Goal: Transaction & Acquisition: Purchase product/service

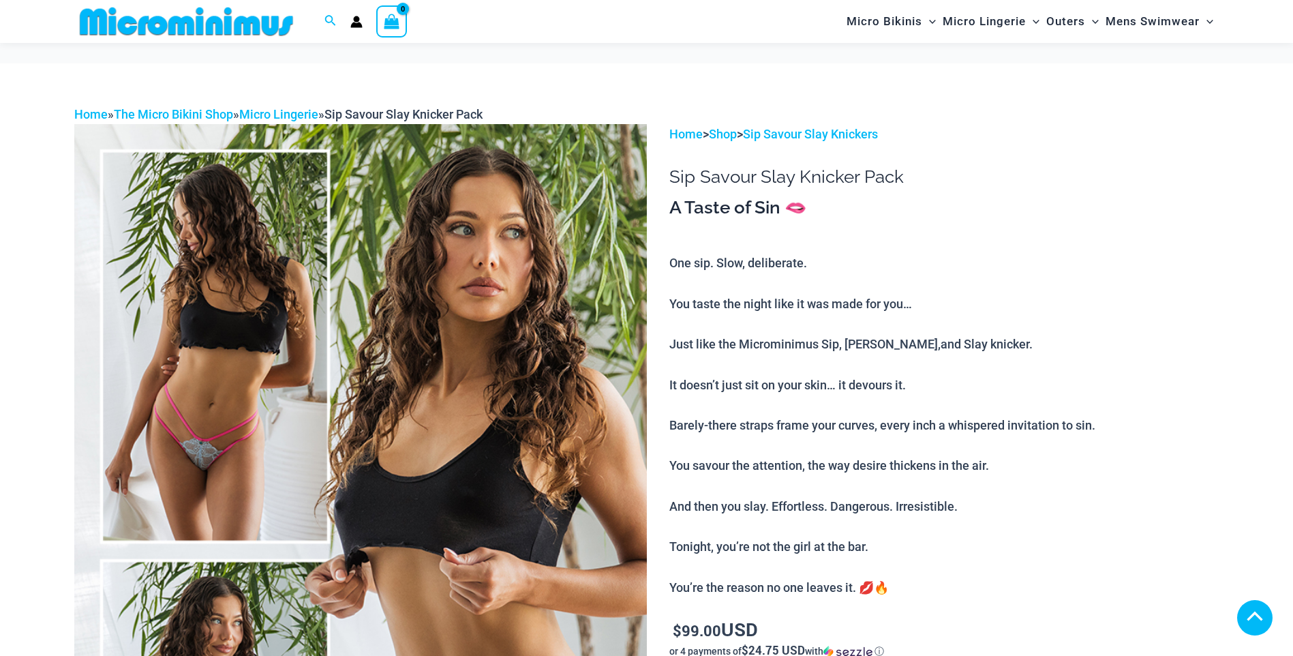
scroll to position [465, 0]
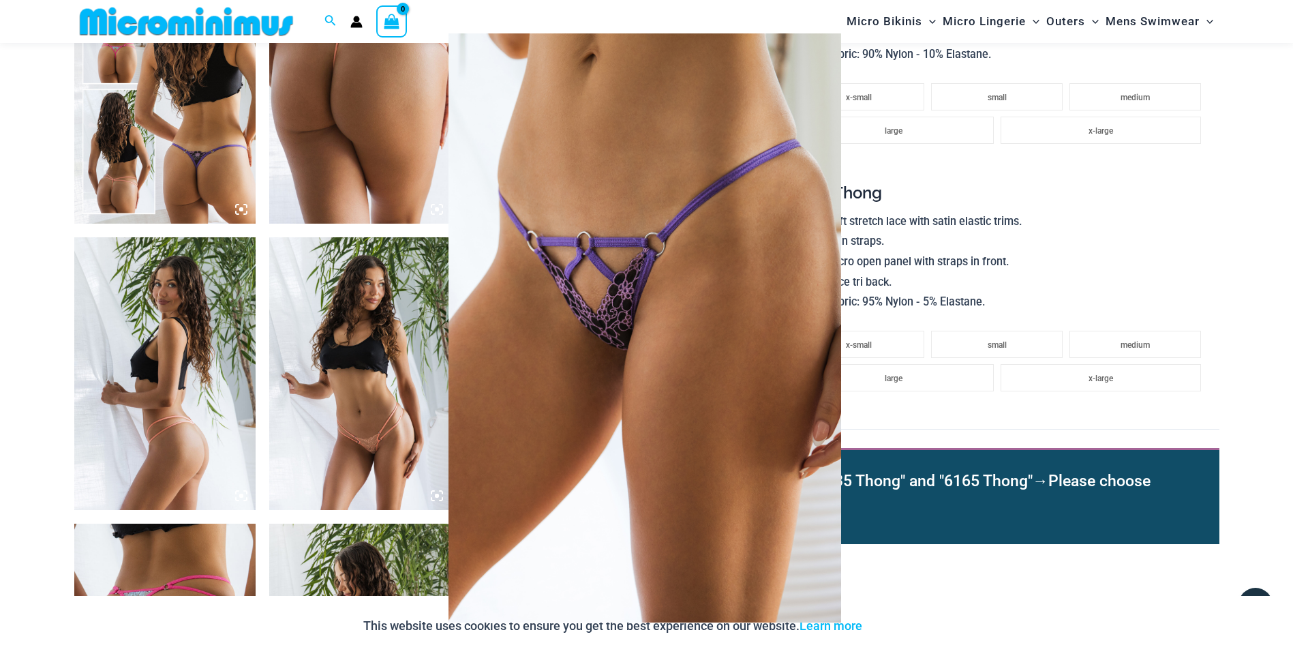
scroll to position [1078, 0]
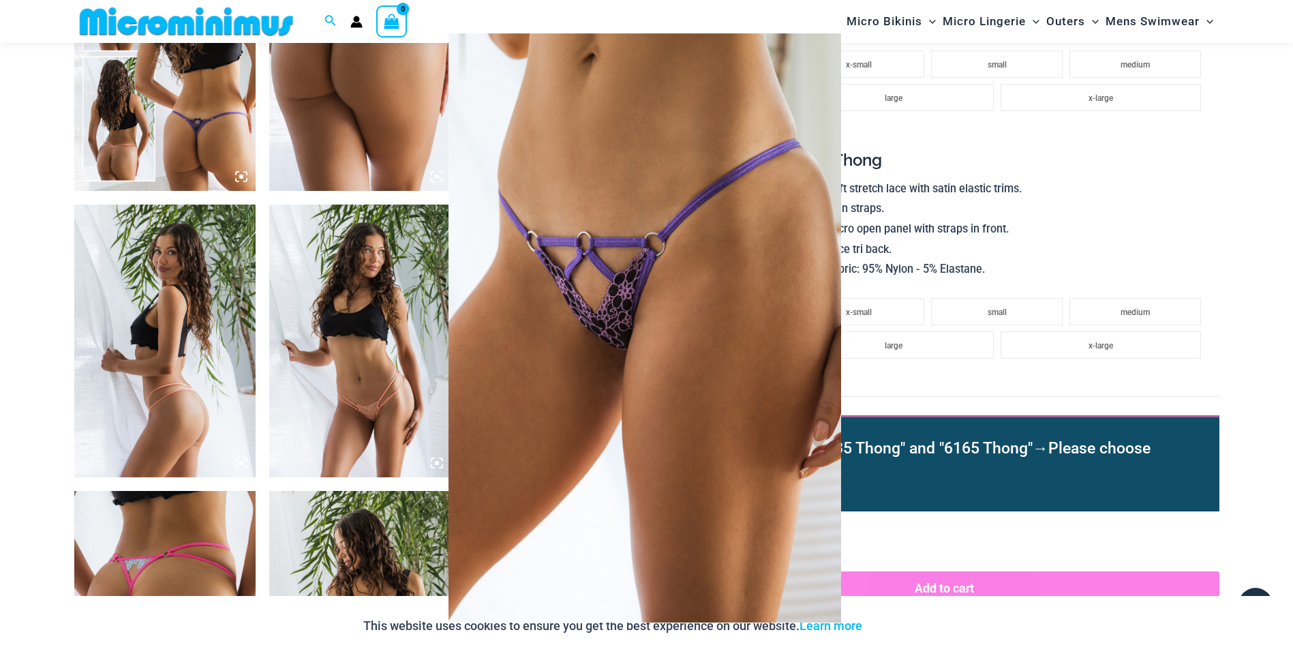
click at [718, 311] on img at bounding box center [644, 327] width 393 height 589
click at [728, 344] on img at bounding box center [644, 327] width 393 height 589
click at [383, 355] on div at bounding box center [646, 328] width 1293 height 656
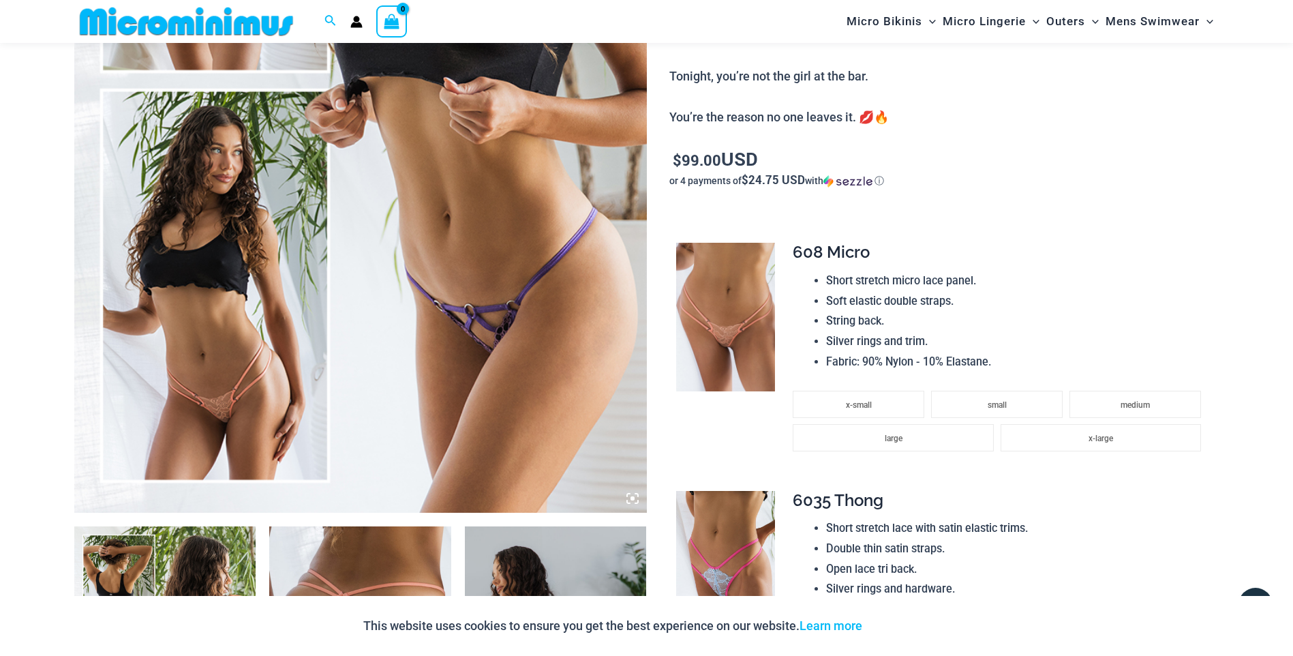
scroll to position [533, 0]
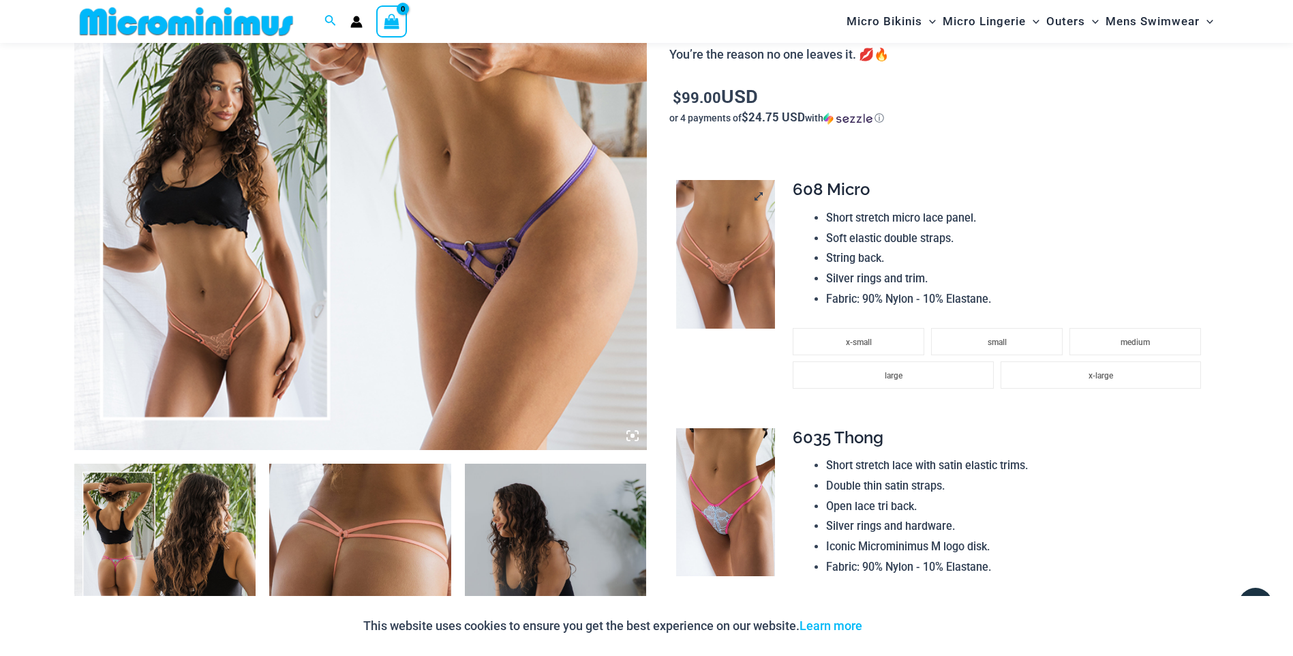
click at [696, 258] on img at bounding box center [725, 254] width 99 height 149
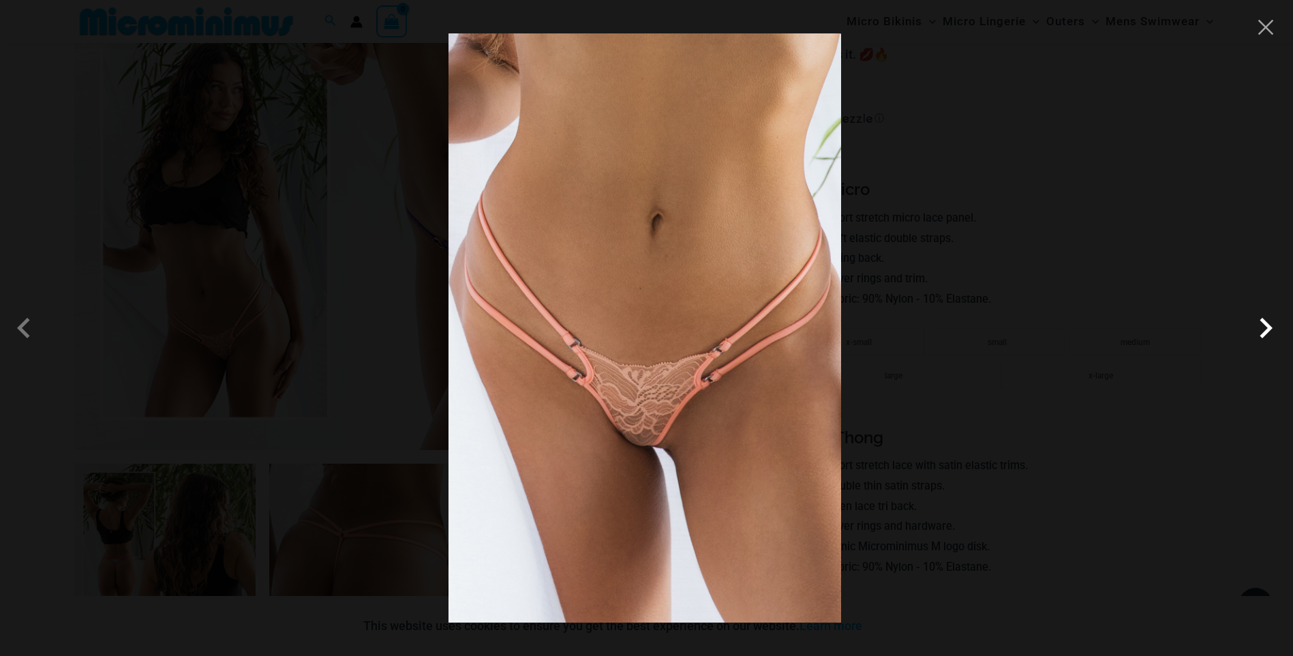
click at [1265, 328] on span at bounding box center [1265, 327] width 41 height 41
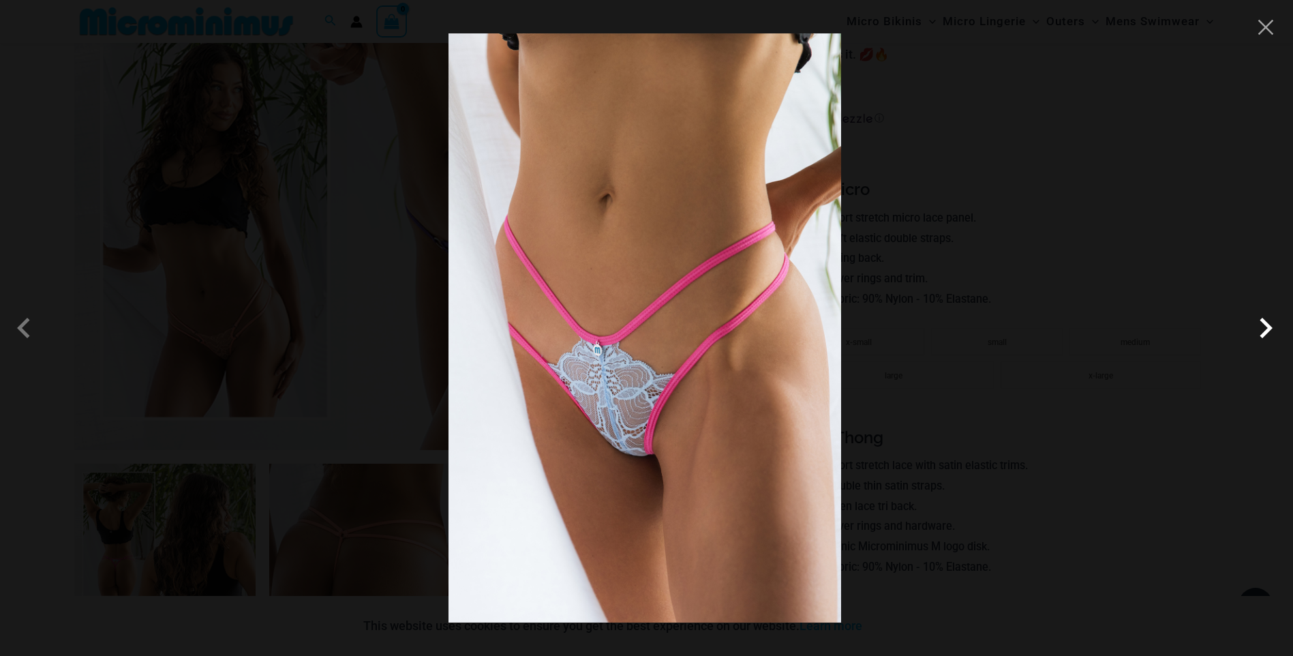
click at [1265, 328] on span at bounding box center [1265, 327] width 41 height 41
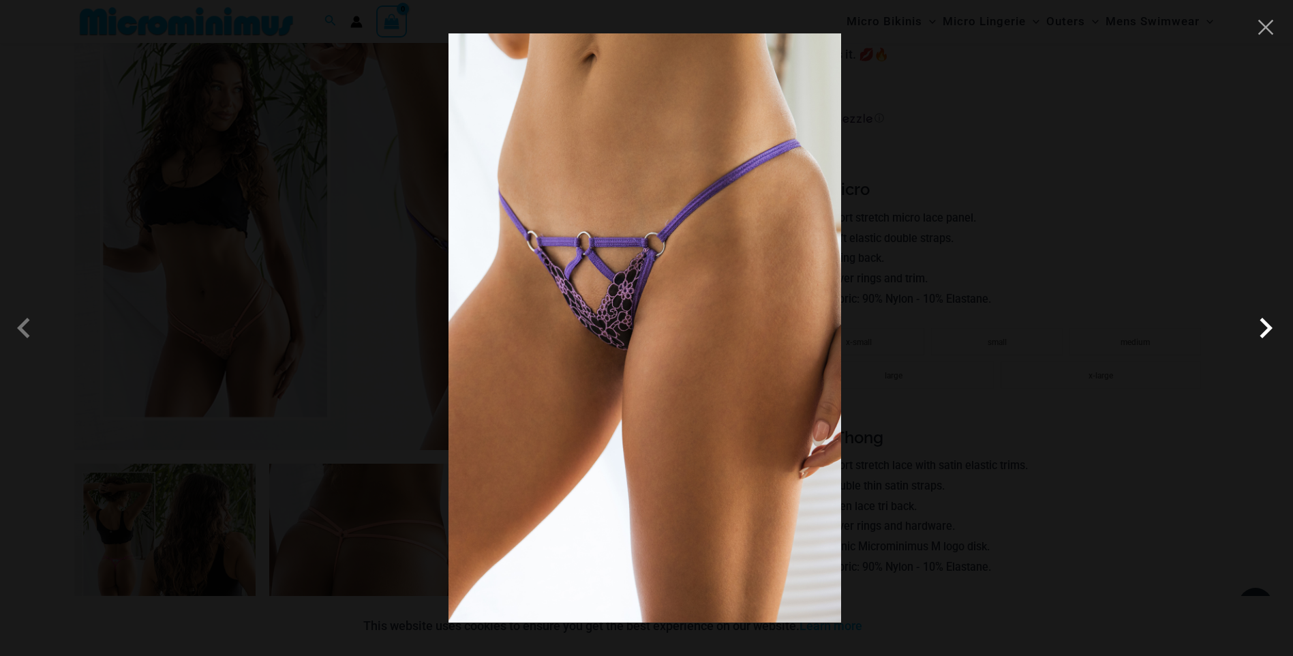
click at [1265, 328] on span at bounding box center [1265, 327] width 41 height 41
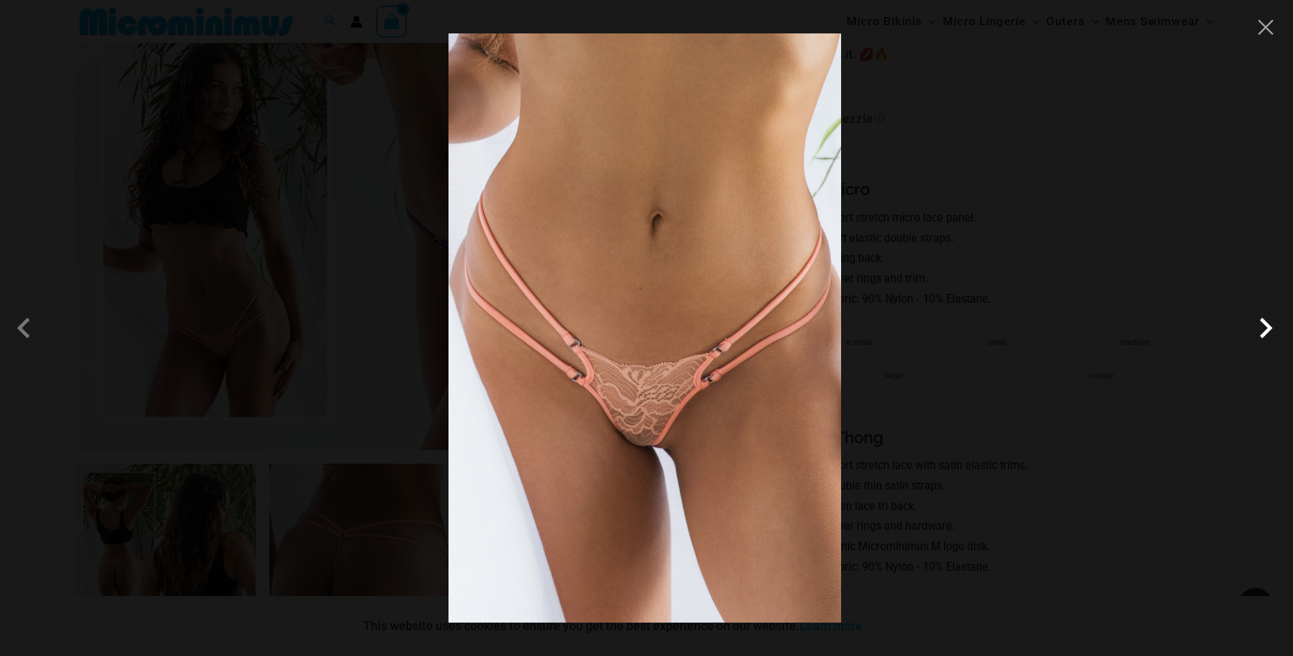
click at [1265, 328] on span at bounding box center [1265, 327] width 41 height 41
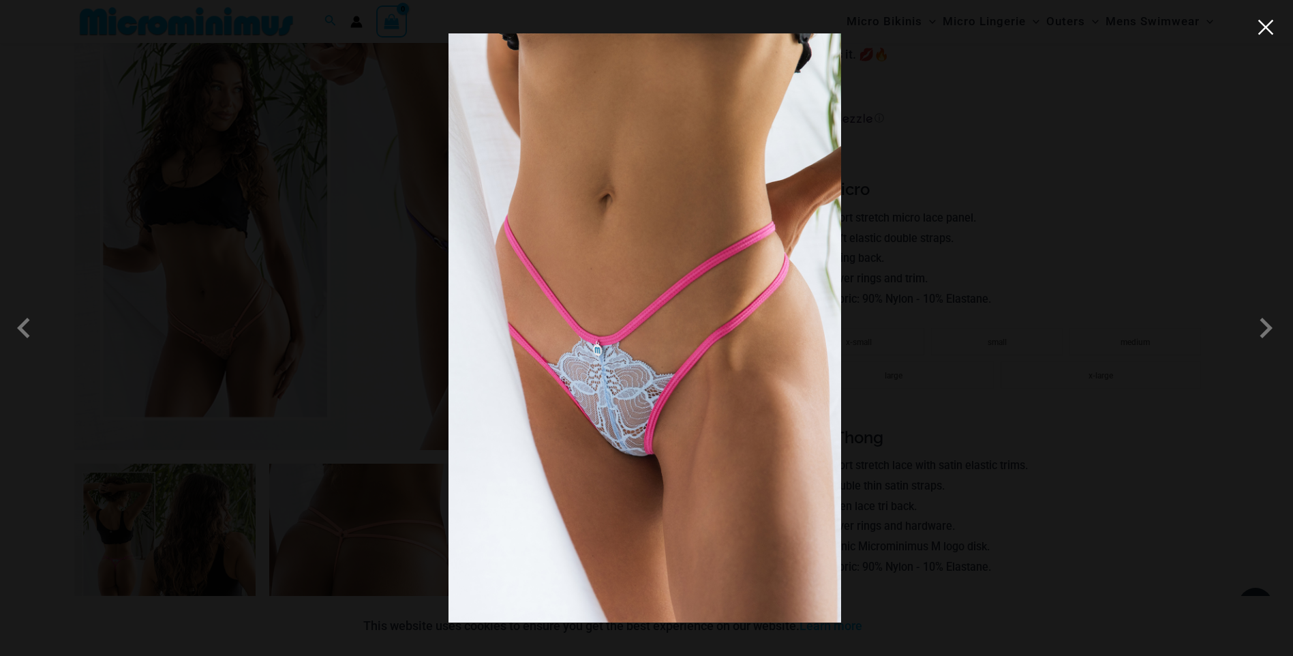
click at [1263, 31] on button "Close" at bounding box center [1265, 27] width 20 height 20
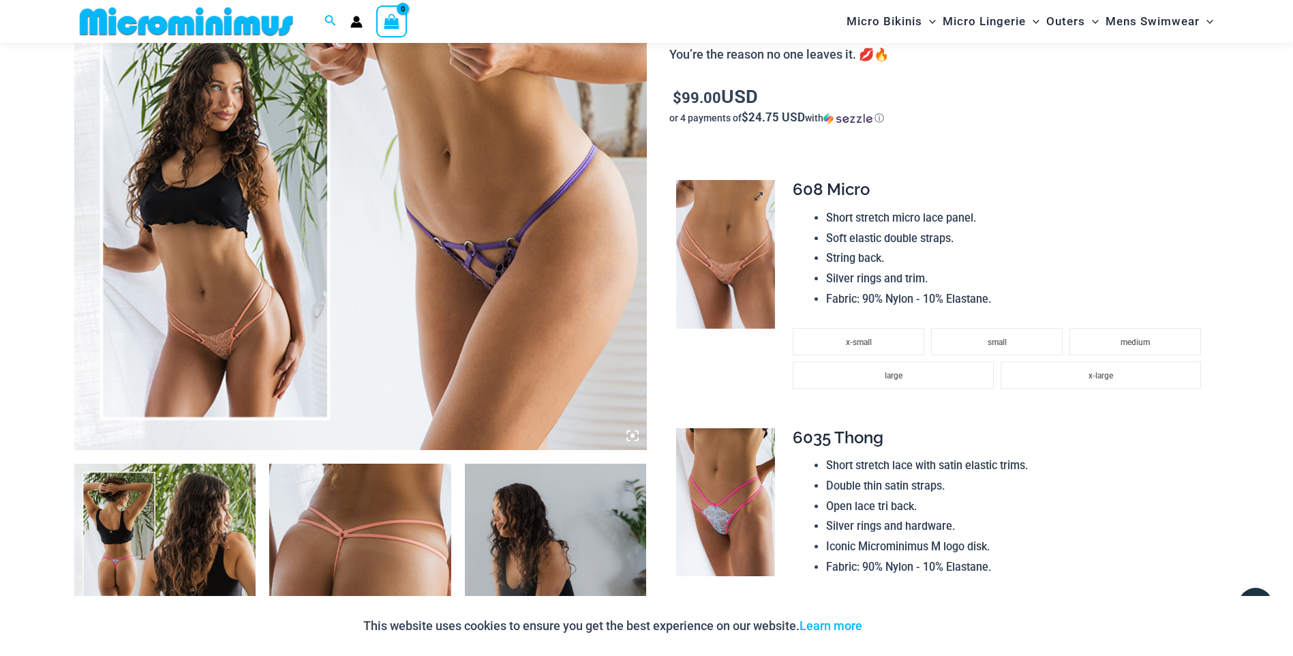
click at [765, 252] on img at bounding box center [725, 254] width 99 height 149
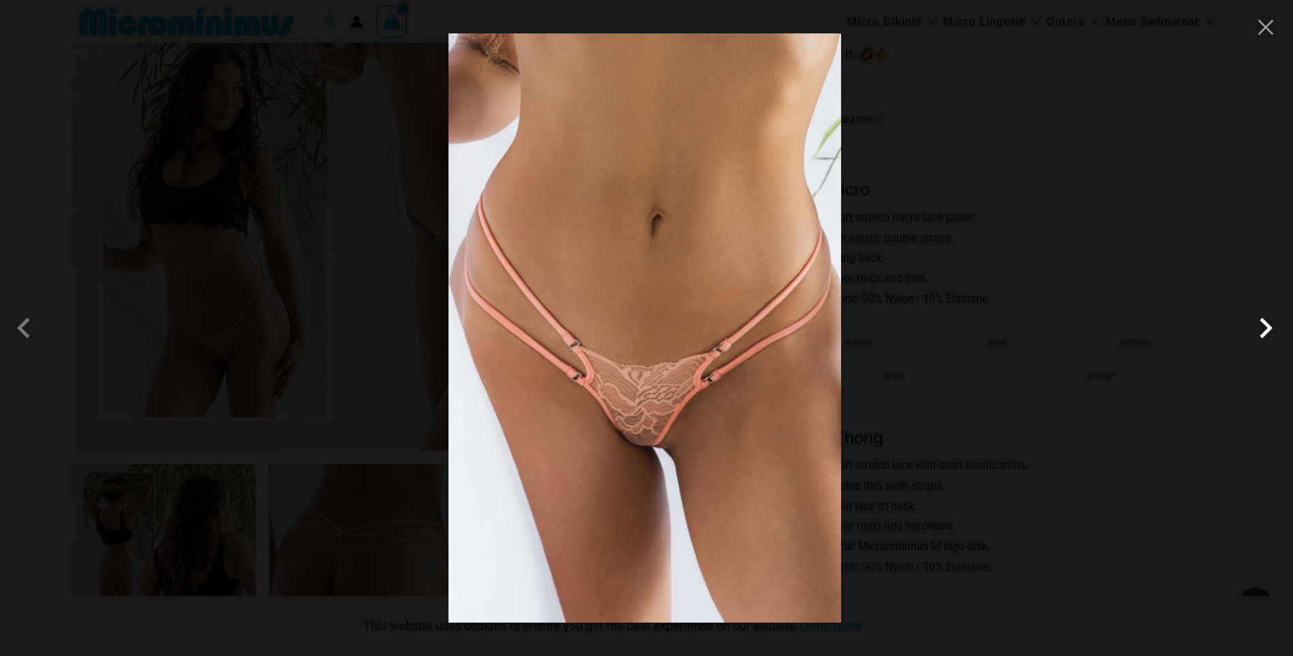
click at [1267, 329] on span at bounding box center [1265, 327] width 41 height 41
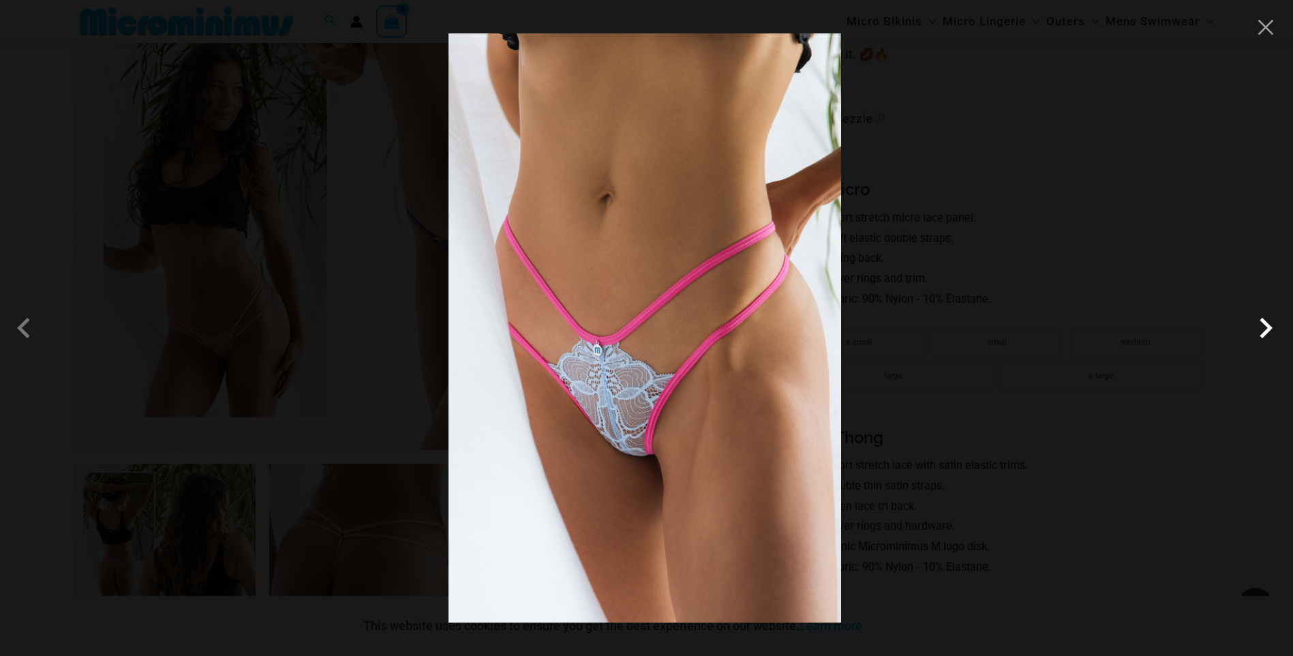
click at [1267, 329] on span at bounding box center [1265, 327] width 41 height 41
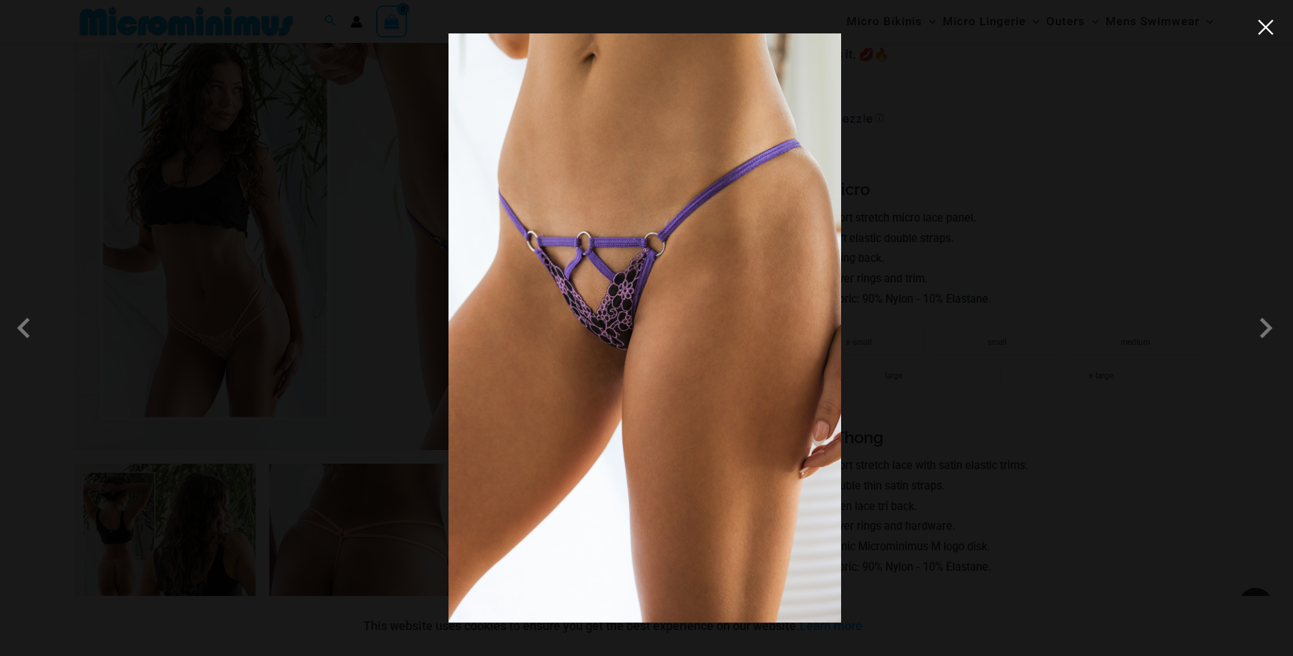
click at [1264, 27] on button "Close" at bounding box center [1265, 27] width 20 height 20
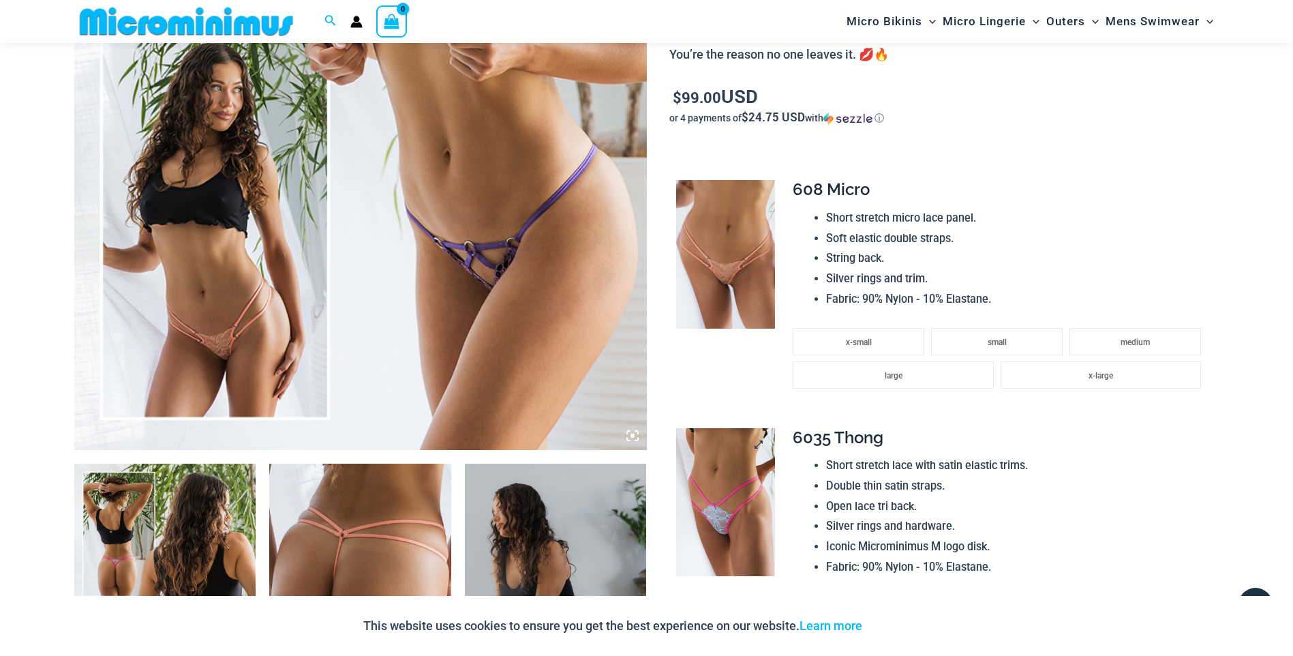
click at [730, 509] on img at bounding box center [725, 502] width 99 height 149
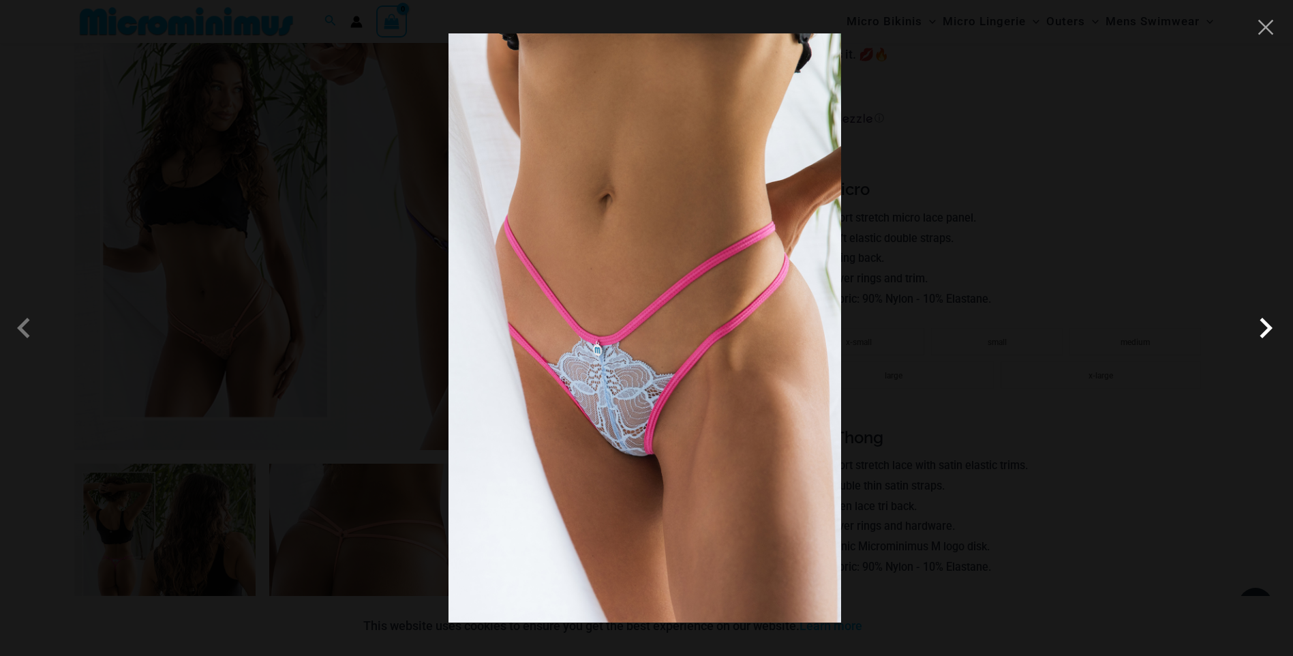
click at [1263, 328] on span at bounding box center [1265, 327] width 41 height 41
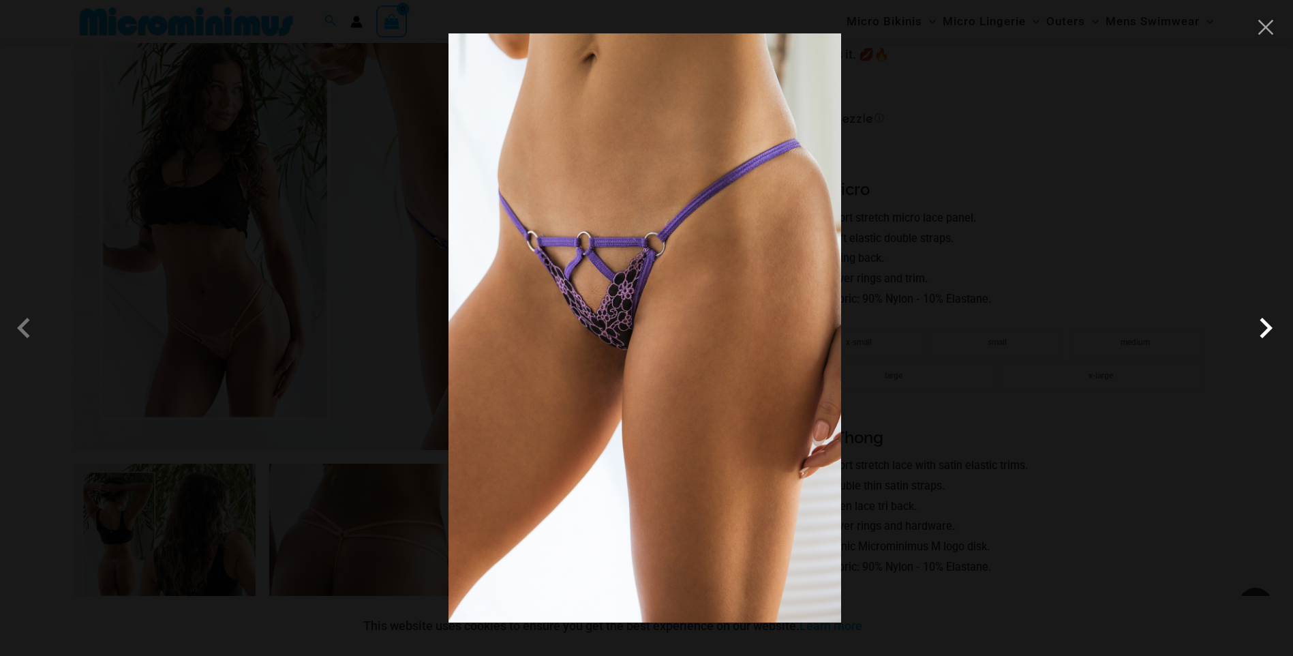
click at [1263, 328] on span at bounding box center [1265, 327] width 41 height 41
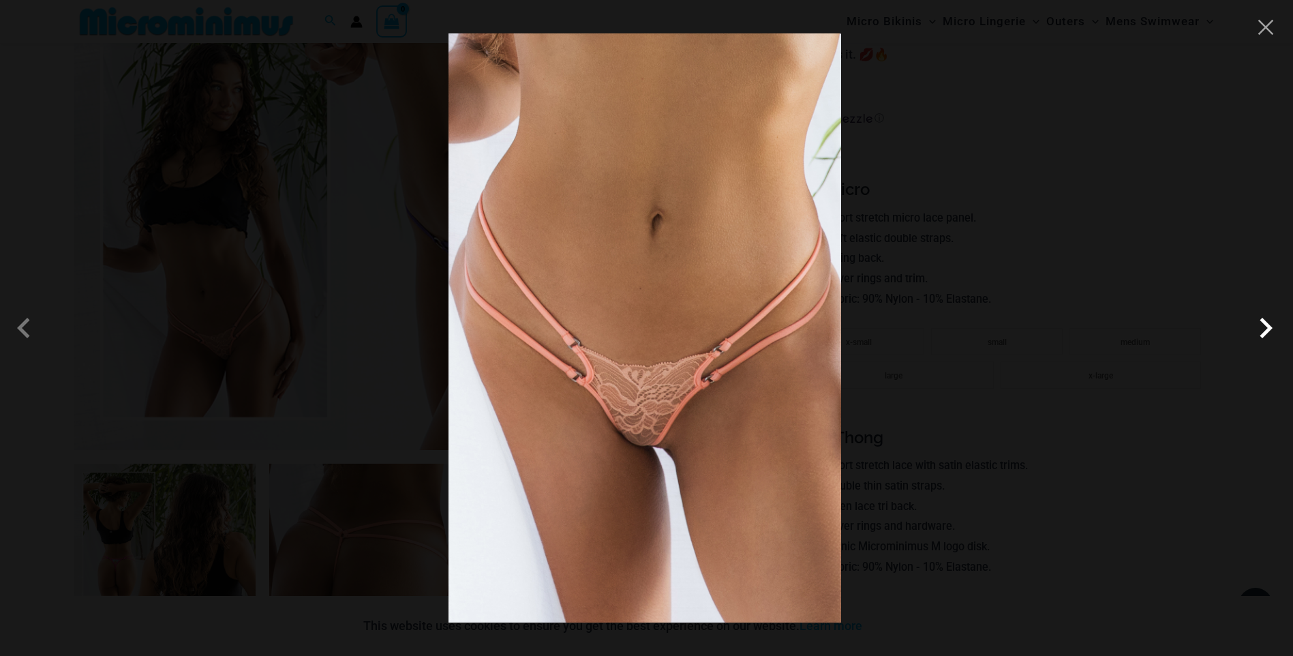
click at [1263, 328] on span at bounding box center [1265, 327] width 41 height 41
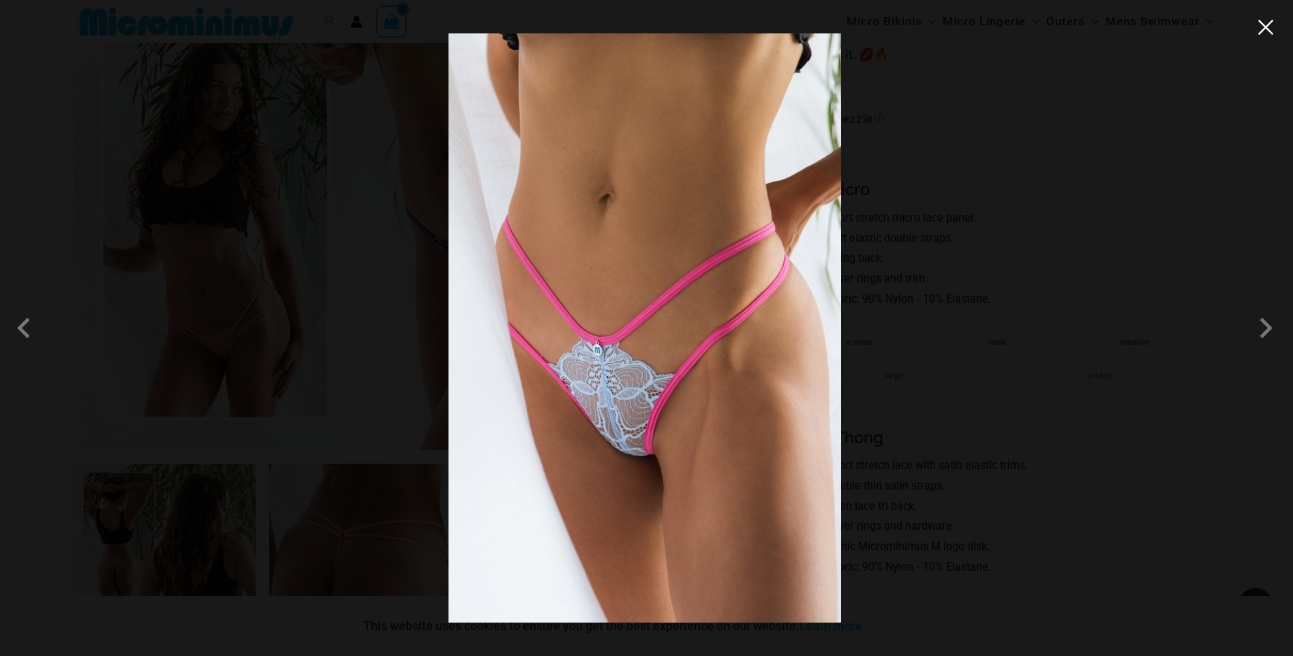
click at [1260, 30] on button "Close" at bounding box center [1265, 27] width 20 height 20
